Goal: Task Accomplishment & Management: Manage account settings

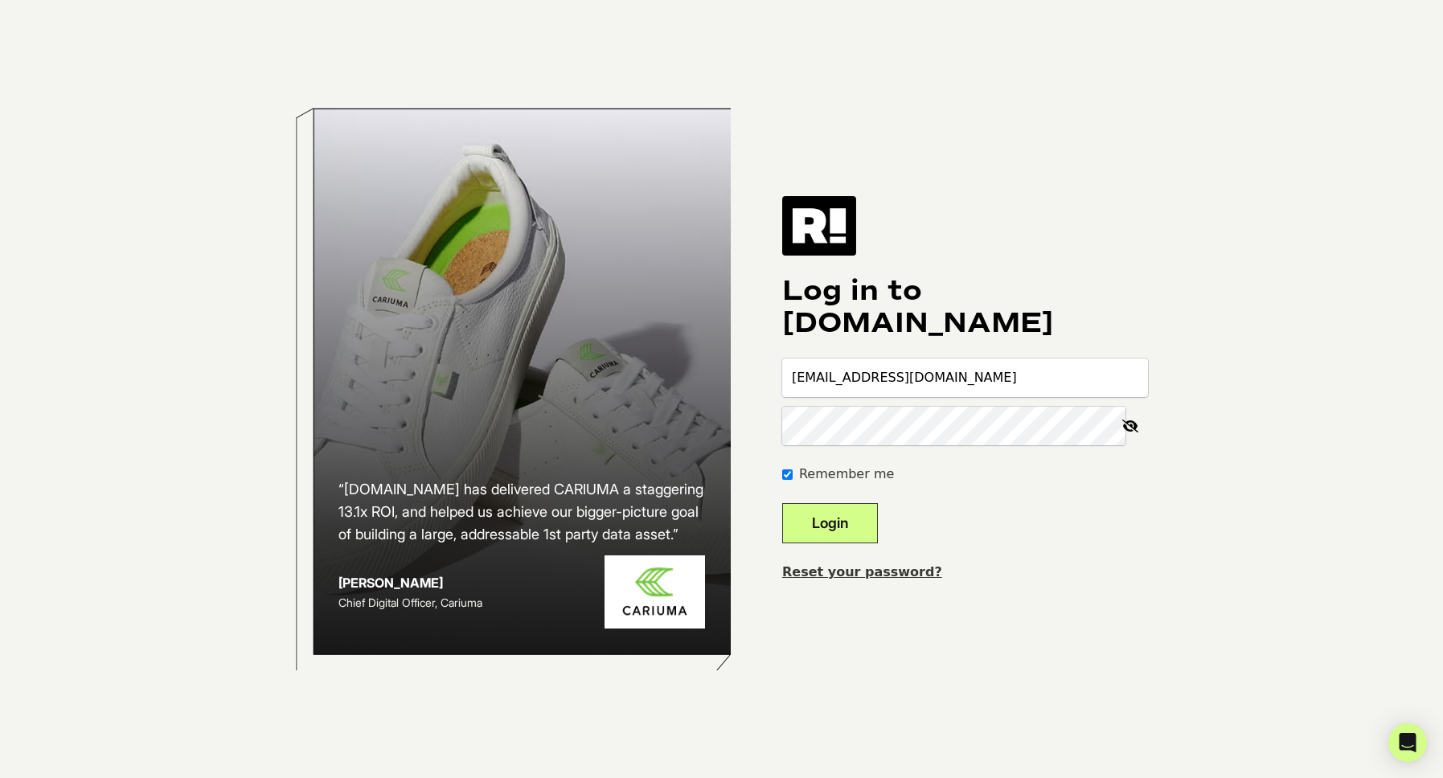
type input "test@pr13labs.com"
click at [814, 531] on button "Login" at bounding box center [830, 523] width 96 height 40
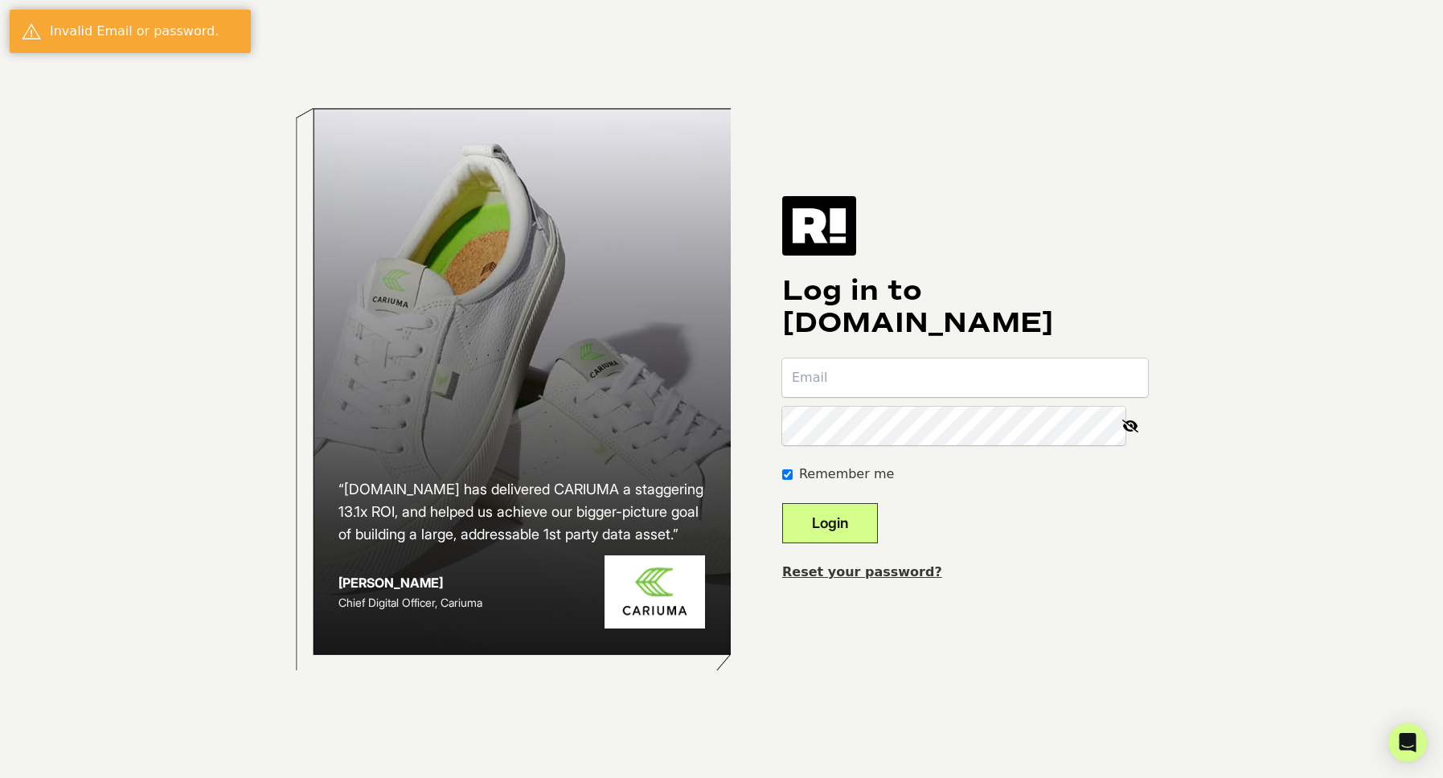
click at [853, 572] on link "Reset your password?" at bounding box center [862, 571] width 160 height 15
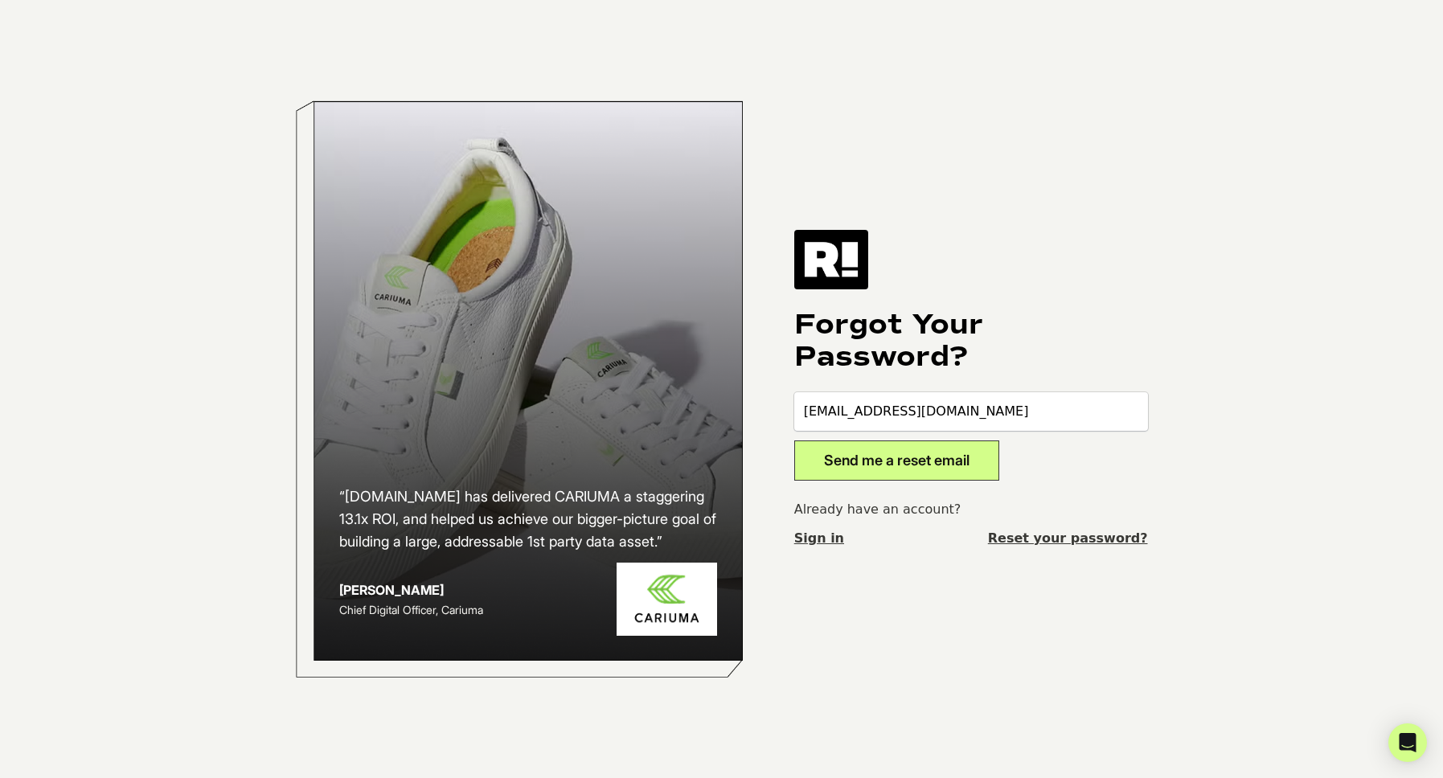
type input "[EMAIL_ADDRESS][DOMAIN_NAME]"
click at [922, 467] on button "Send me a reset email" at bounding box center [896, 461] width 205 height 40
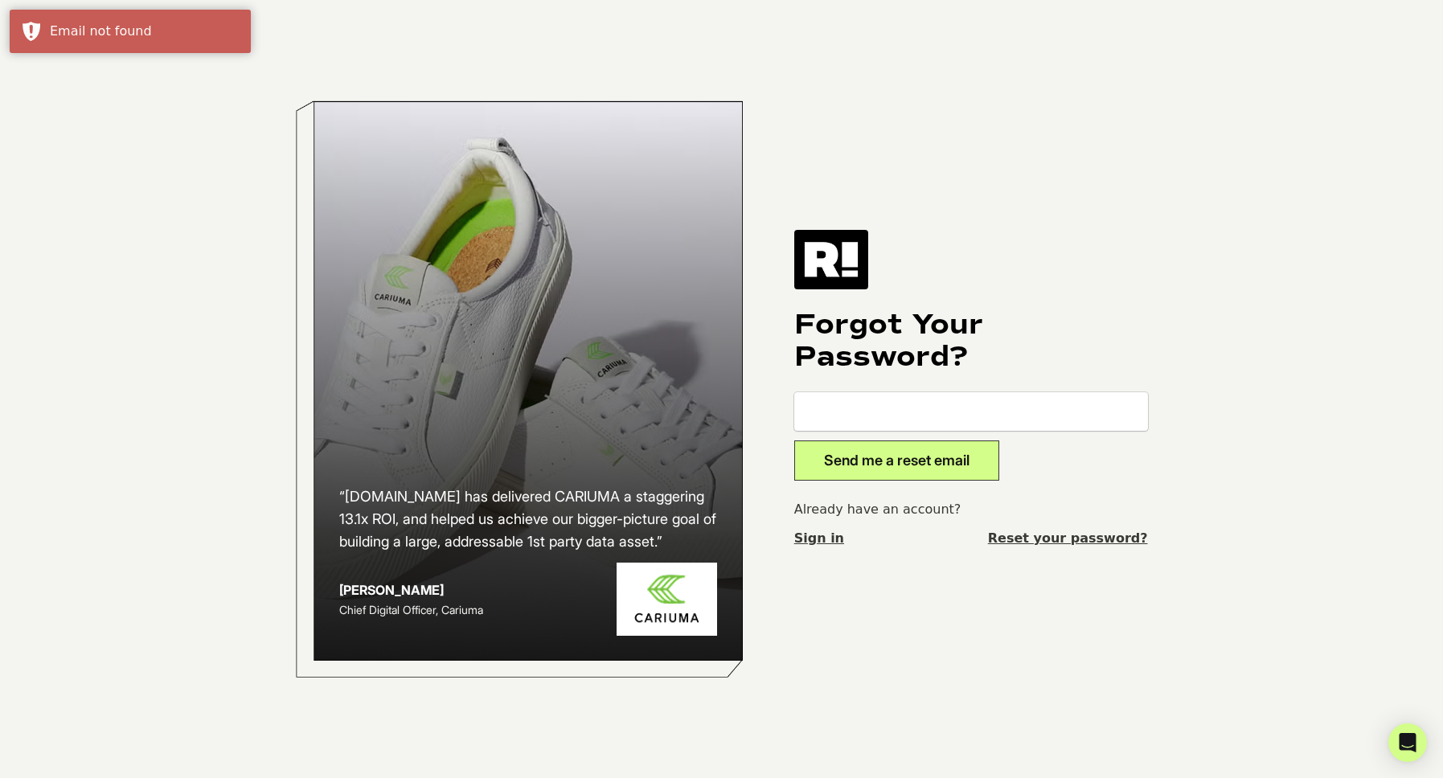
click at [822, 541] on link "Sign in" at bounding box center [819, 538] width 50 height 19
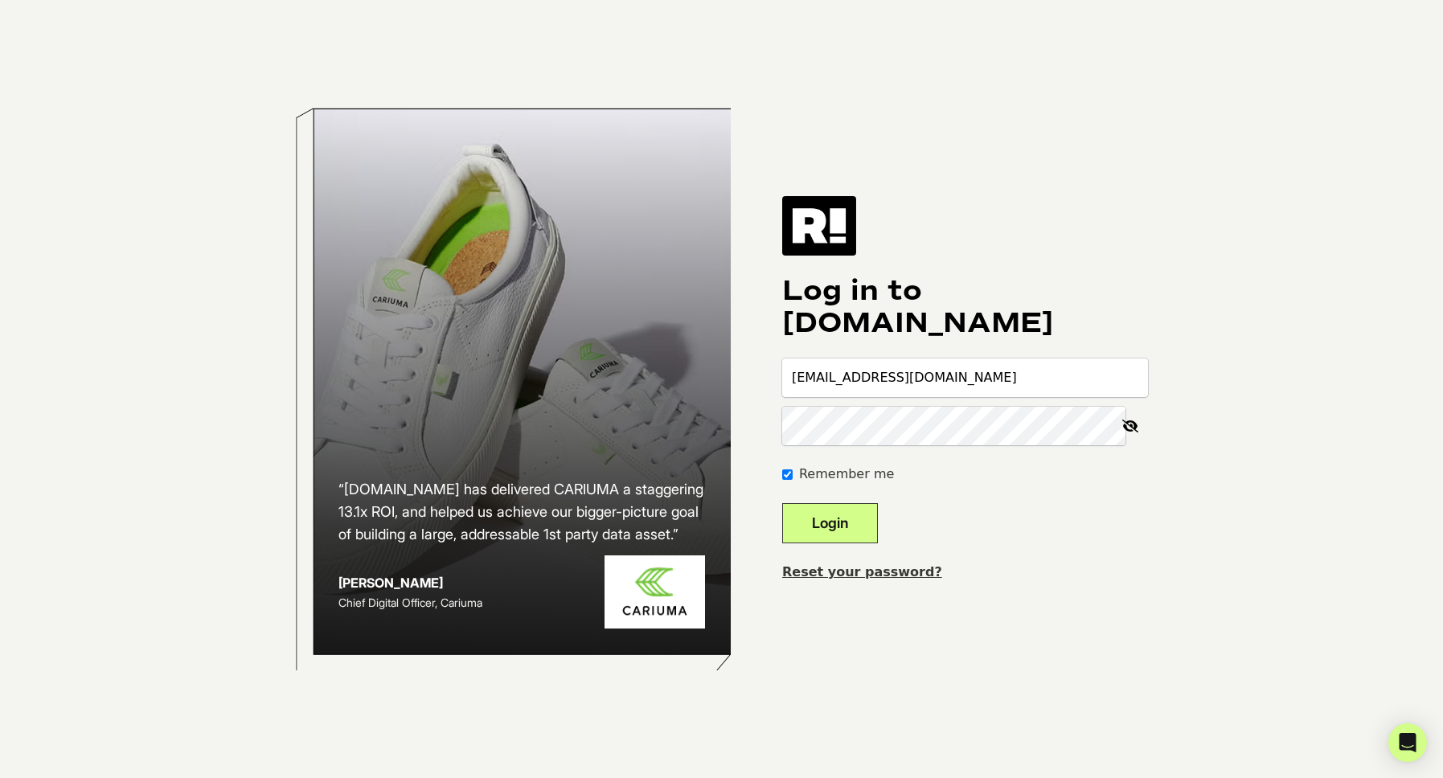
type input "[EMAIL_ADDRESS][DOMAIN_NAME]"
click at [861, 506] on button "Login" at bounding box center [830, 523] width 96 height 40
